Goal: Transaction & Acquisition: Subscribe to service/newsletter

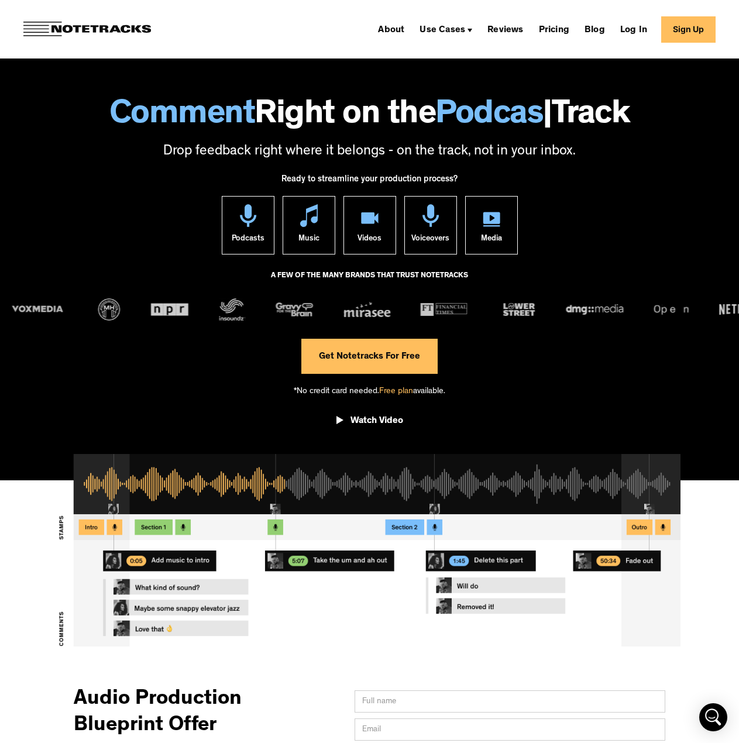
click at [401, 390] on span "Free plan" at bounding box center [396, 391] width 34 height 9
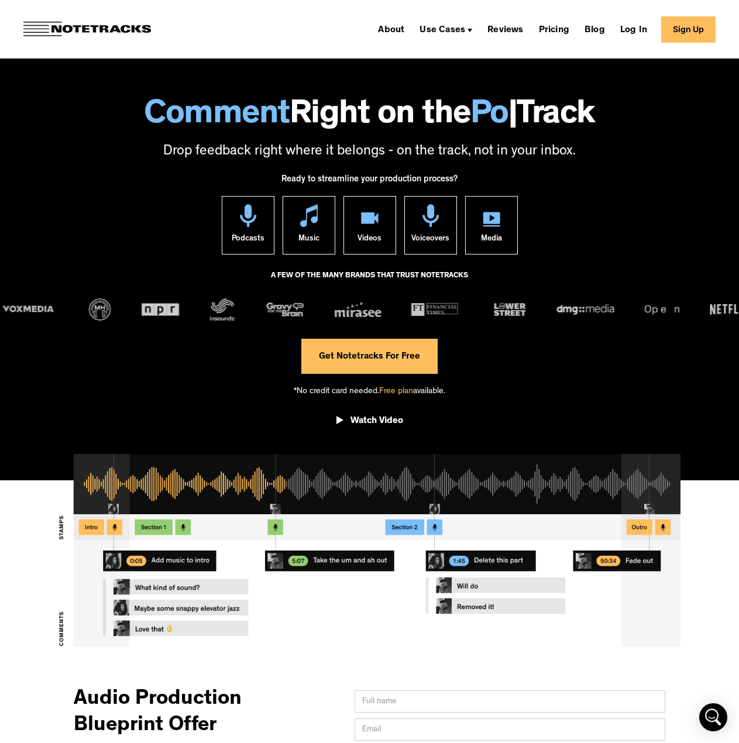
click at [404, 356] on link "Get Notetracks For Free" at bounding box center [369, 356] width 136 height 35
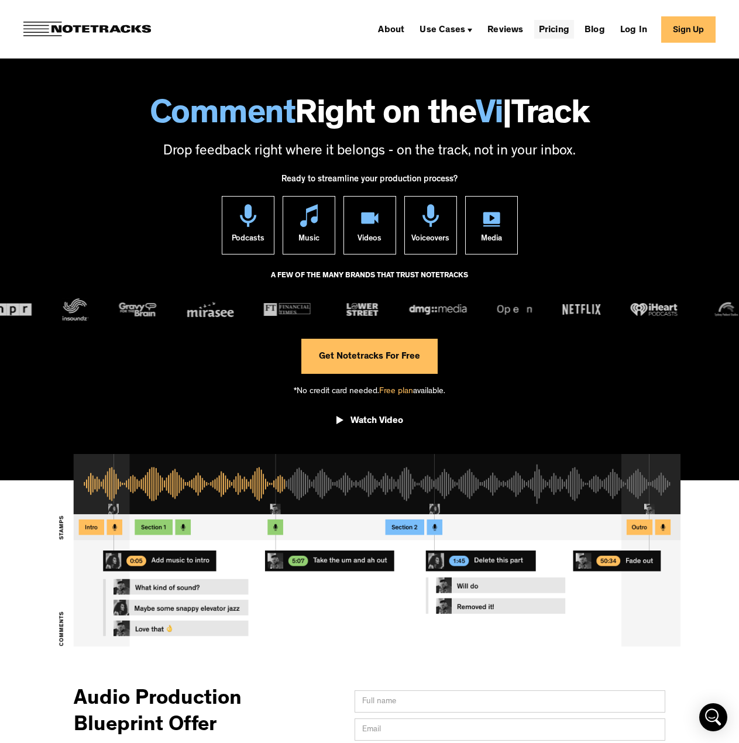
click at [566, 28] on link "Pricing" at bounding box center [554, 29] width 40 height 19
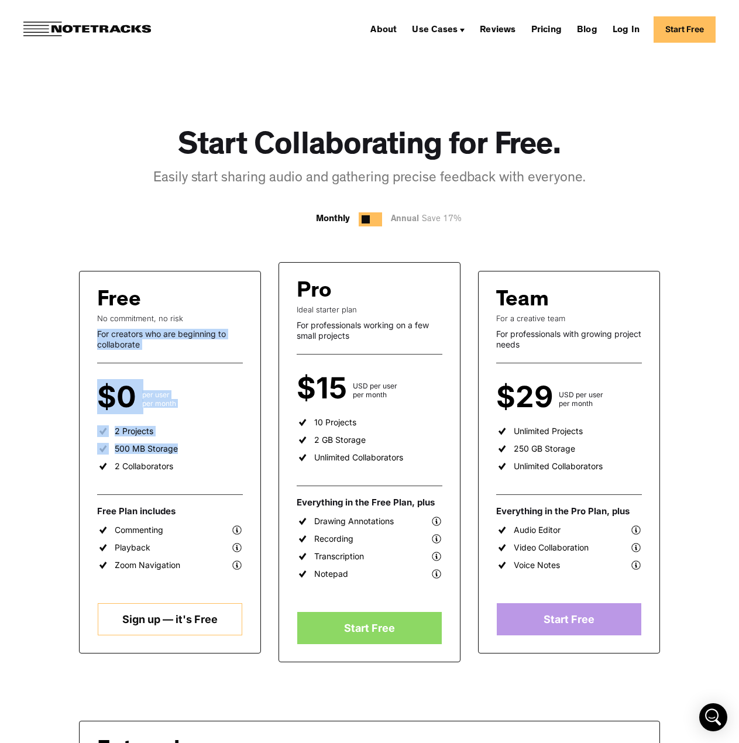
drag, startPoint x: 94, startPoint y: 330, endPoint x: 200, endPoint y: 471, distance: 175.8
click at [200, 471] on div "Free No commitment, no risk For creators who are beginning to collaborate $0 pe…" at bounding box center [170, 462] width 182 height 383
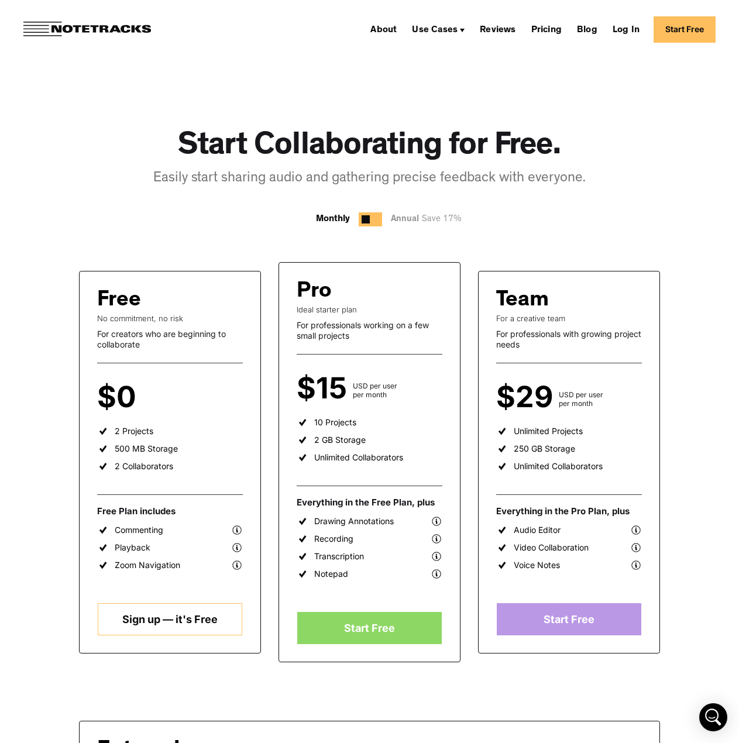
click at [175, 463] on ul "2 Projects 500 MB Storage 2 Collaborators" at bounding box center [170, 451] width 146 height 53
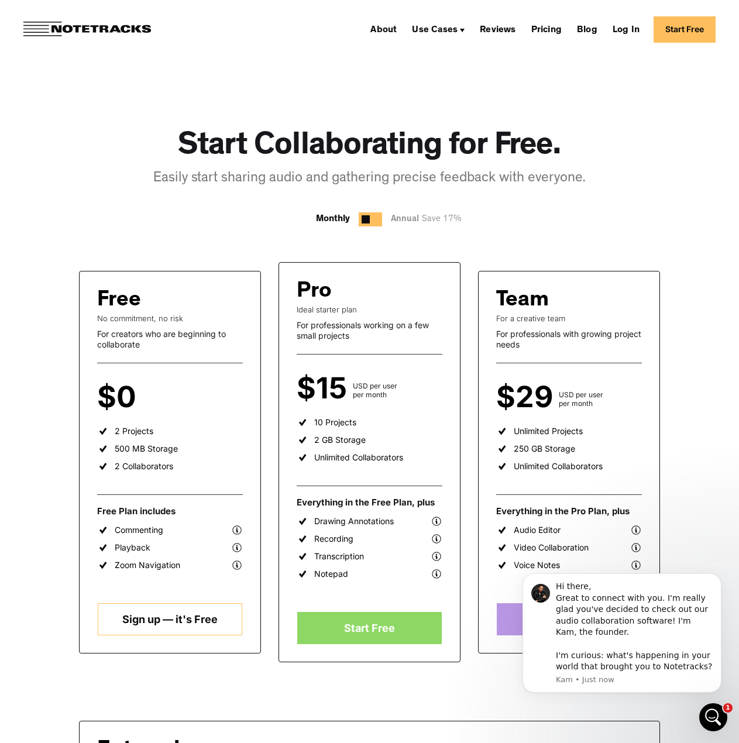
click at [59, 31] on img at bounding box center [87, 29] width 128 height 15
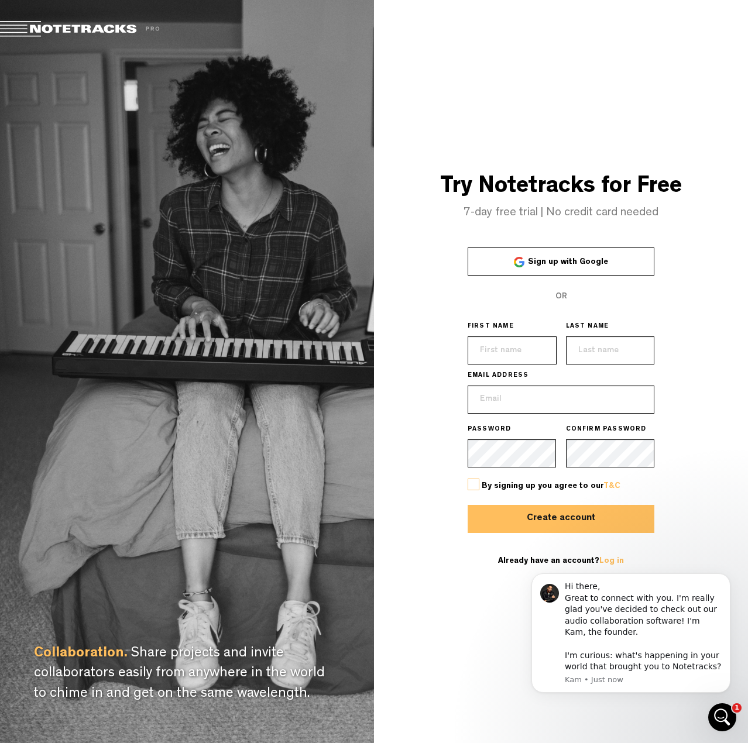
click at [442, 564] on div "Try Notetracks for Free 7-day free trial | No credit card needed Sign up with G…" at bounding box center [561, 371] width 374 height 743
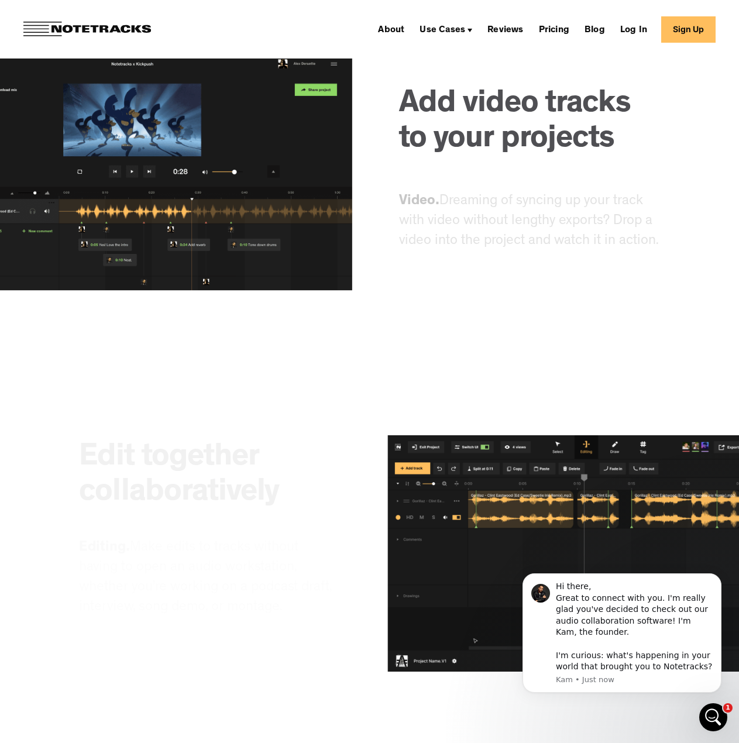
scroll to position [5323, 0]
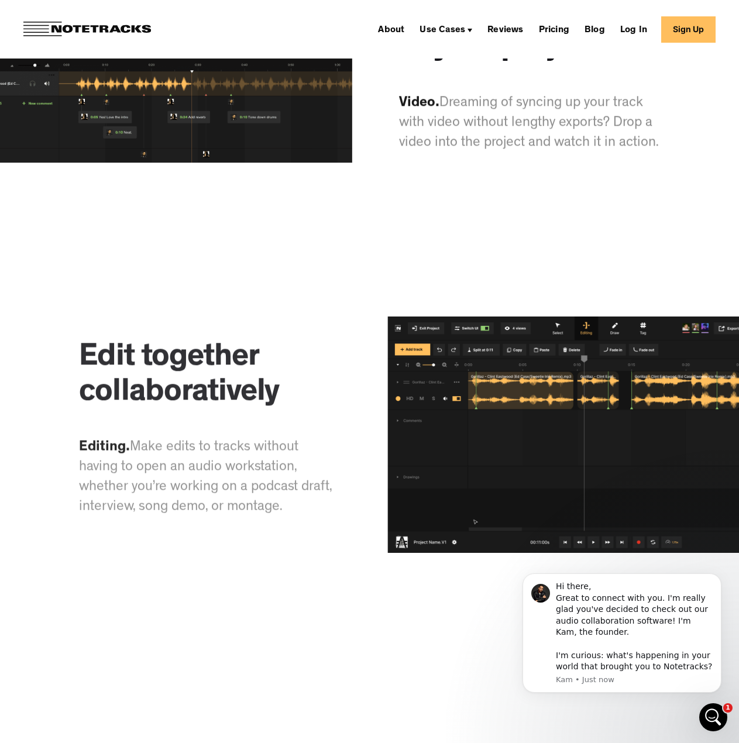
drag, startPoint x: 233, startPoint y: 274, endPoint x: 226, endPoint y: 268, distance: 8.8
